Goal: Ask a question: Seek information or help from site administrators or community

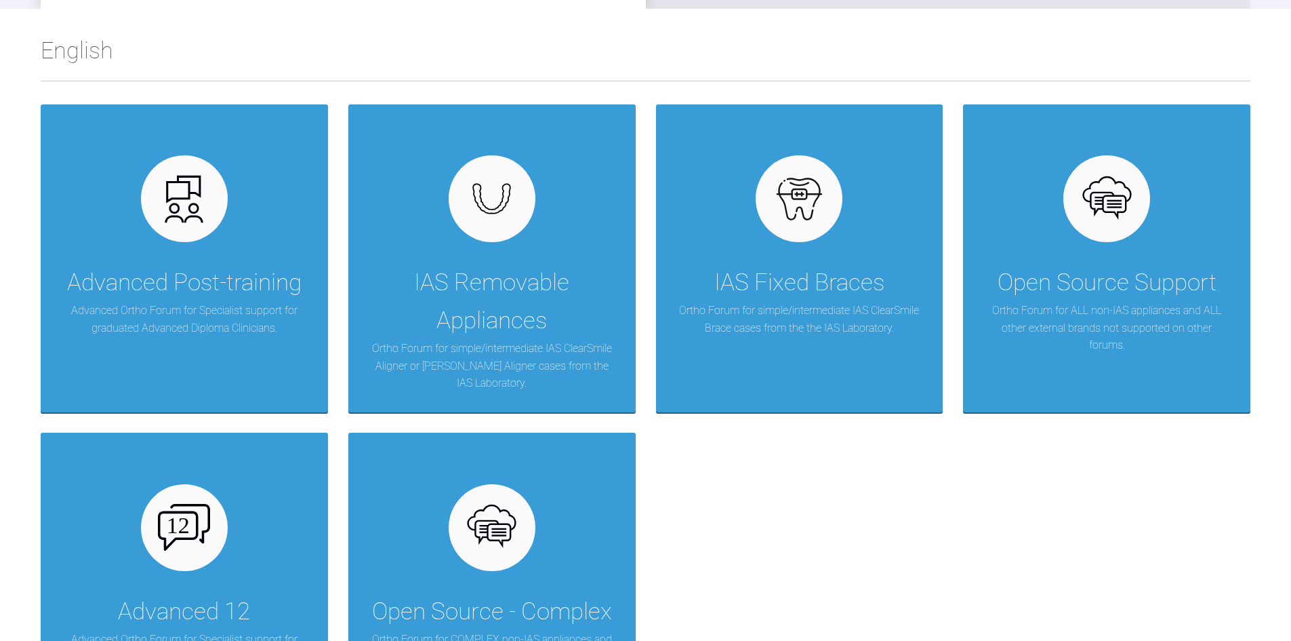
scroll to position [339, 0]
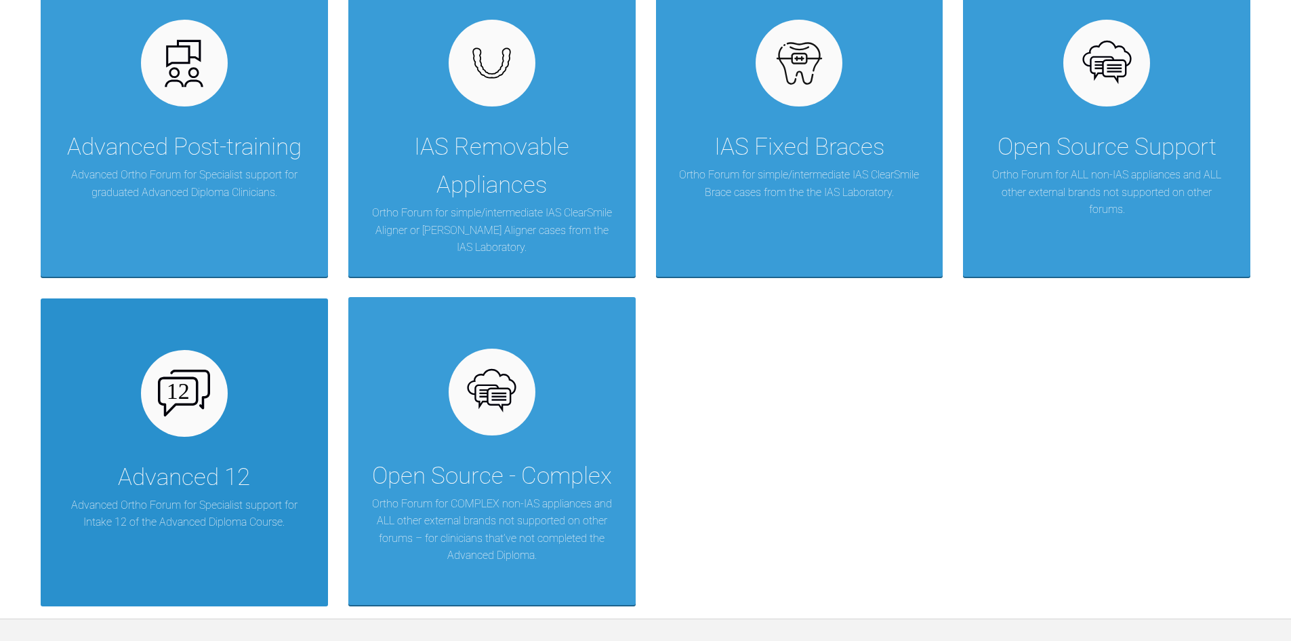
click at [224, 439] on div "Advanced 12 Advanced Ortho Forum for Specialist support for Intake 12 of the Ad…" at bounding box center [184, 452] width 287 height 308
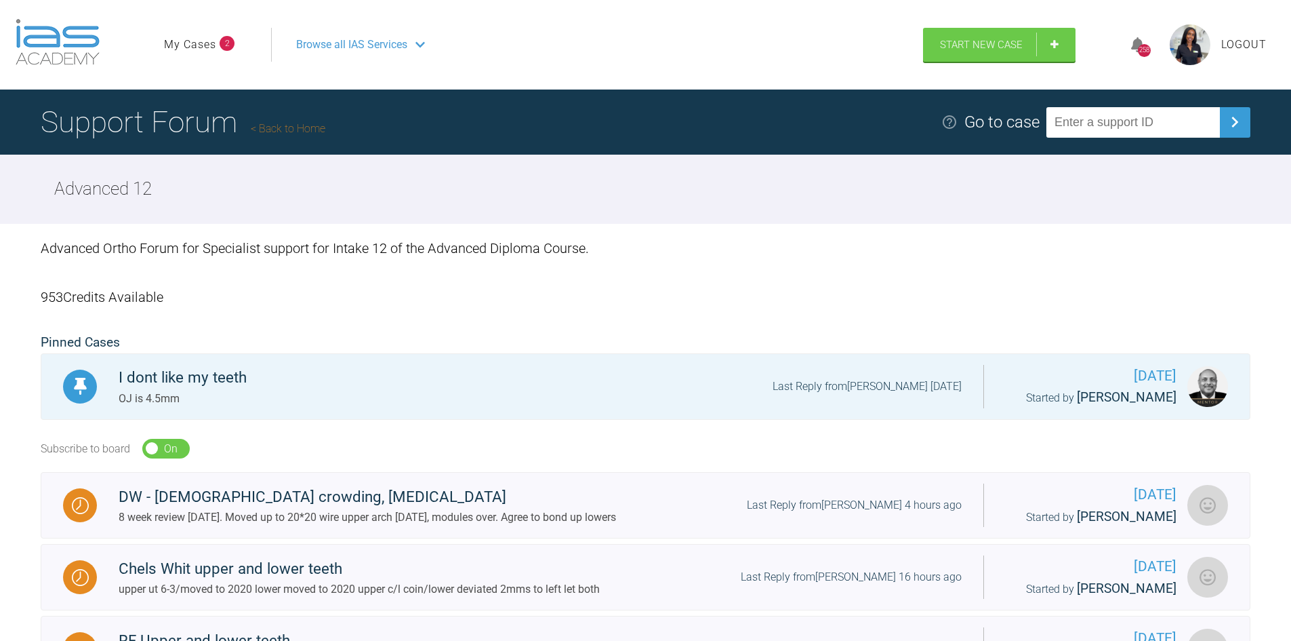
click at [176, 47] on link "My Cases" at bounding box center [190, 45] width 52 height 18
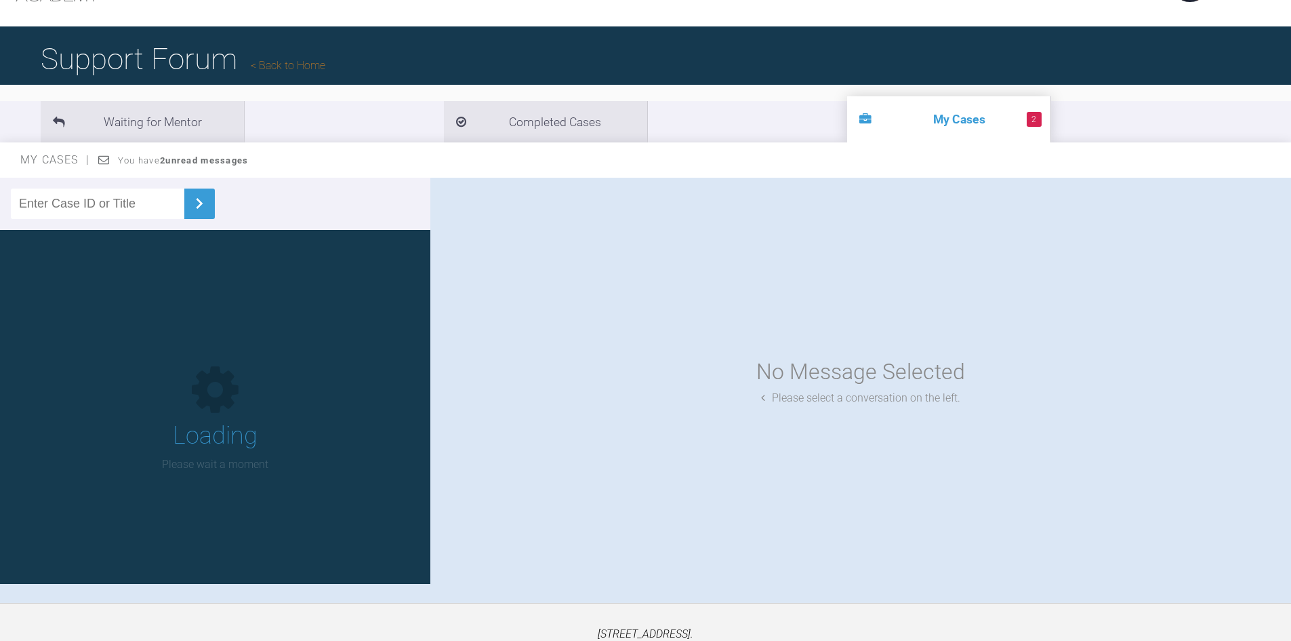
scroll to position [141, 0]
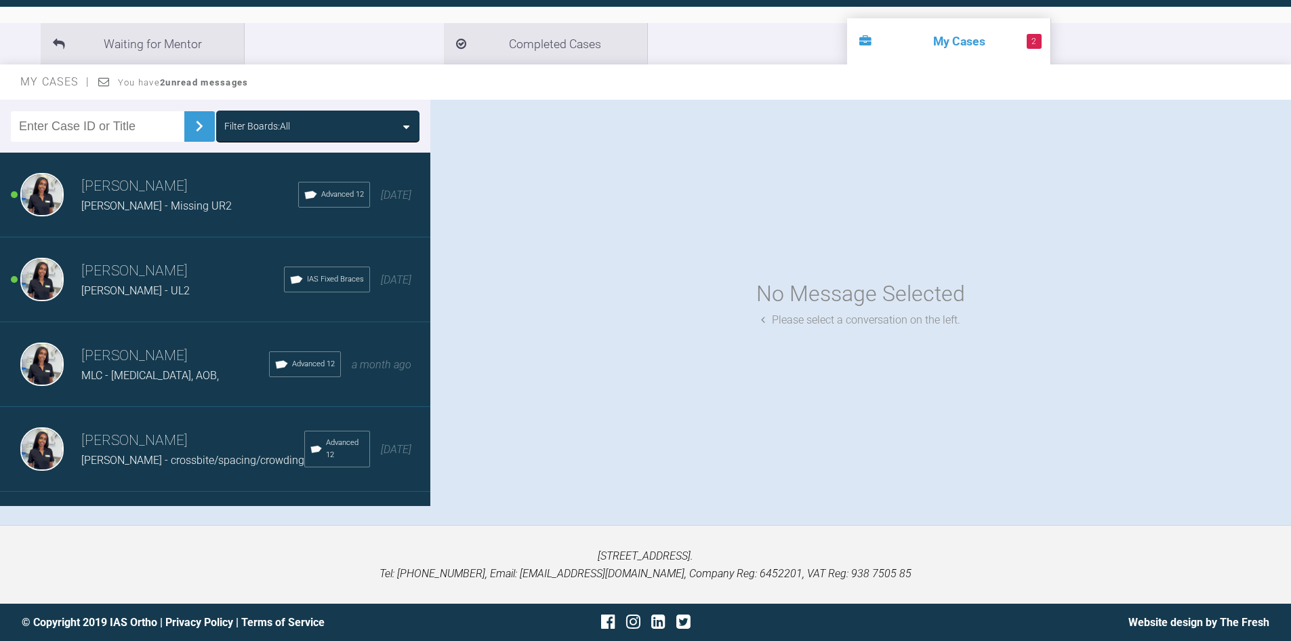
click at [127, 205] on span "Peter Raw - Missing UR2" at bounding box center [156, 205] width 150 height 13
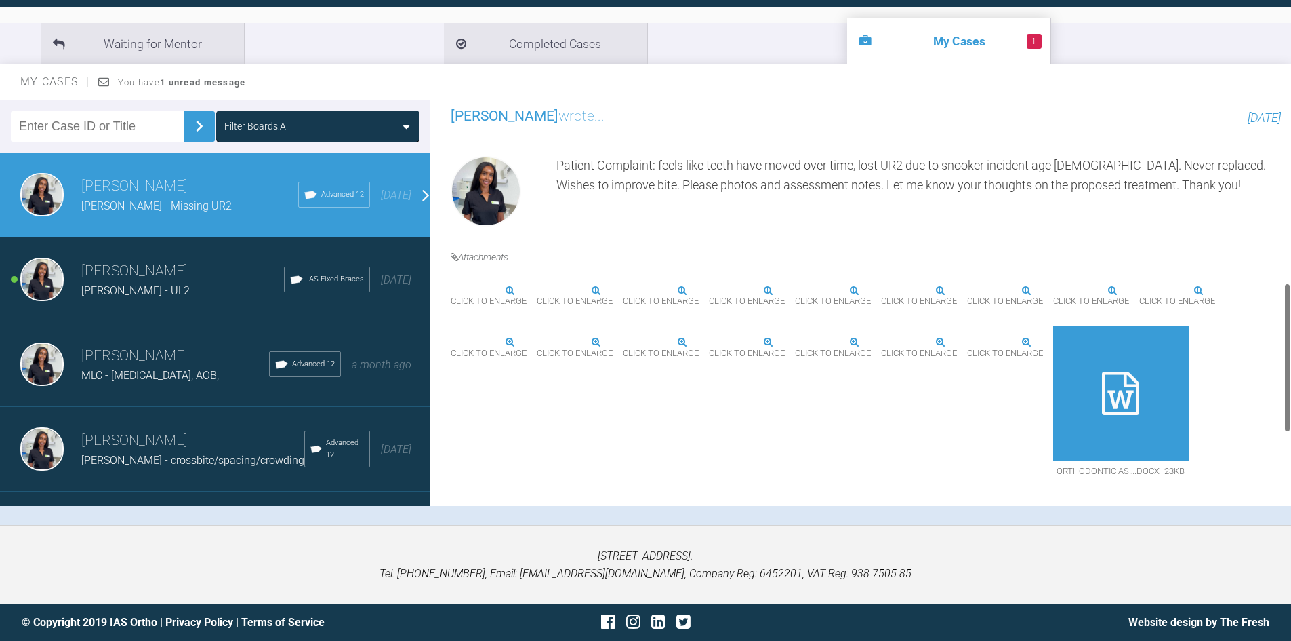
scroll to position [693, 0]
click at [1122, 383] on icon at bounding box center [1140, 392] width 37 height 43
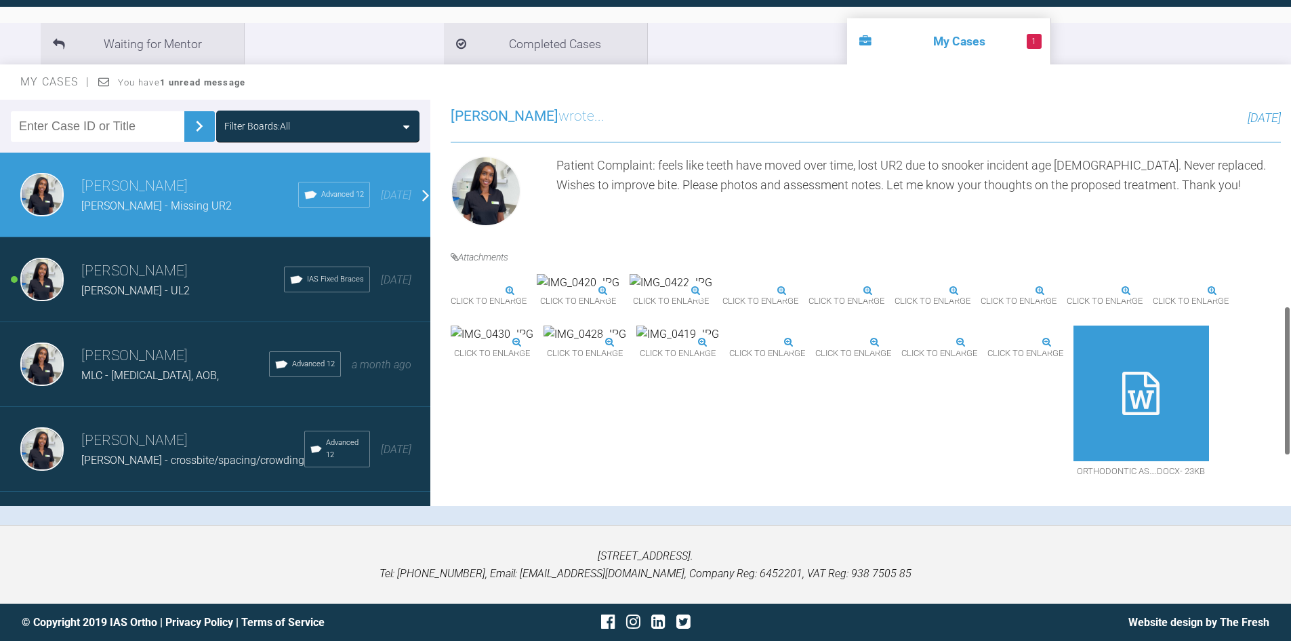
scroll to position [557, 0]
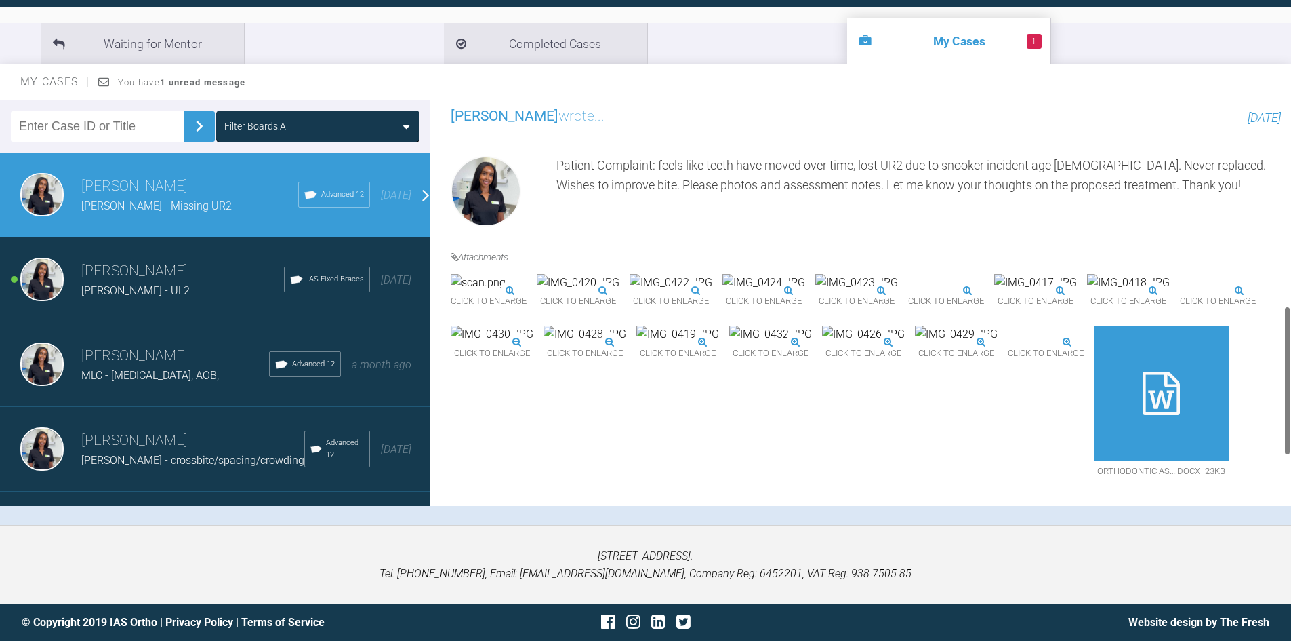
click at [620, 291] on span "Click to enlarge" at bounding box center [578, 301] width 83 height 21
